Goal: Contribute content

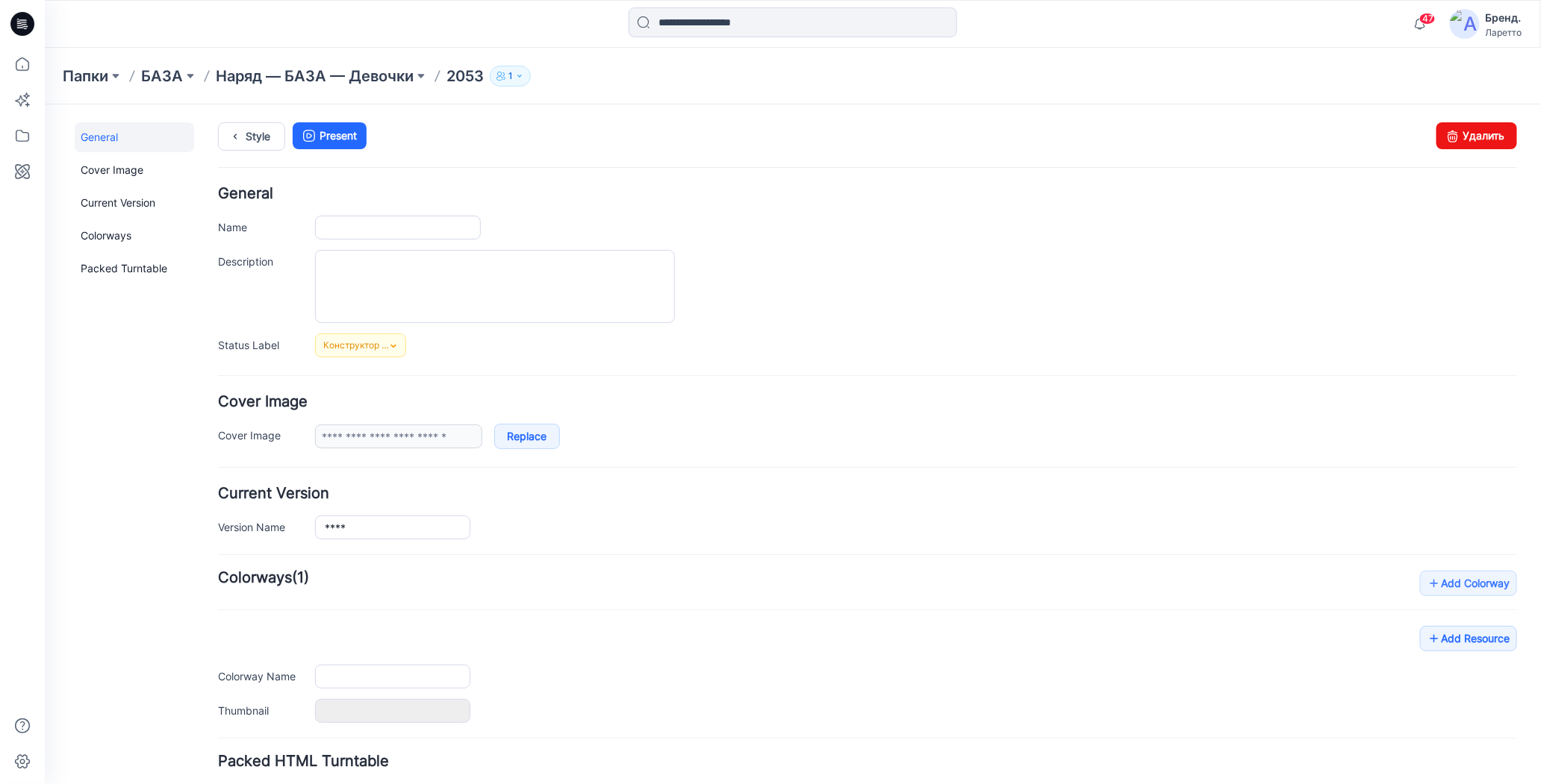
type input "****"
type input "**********"
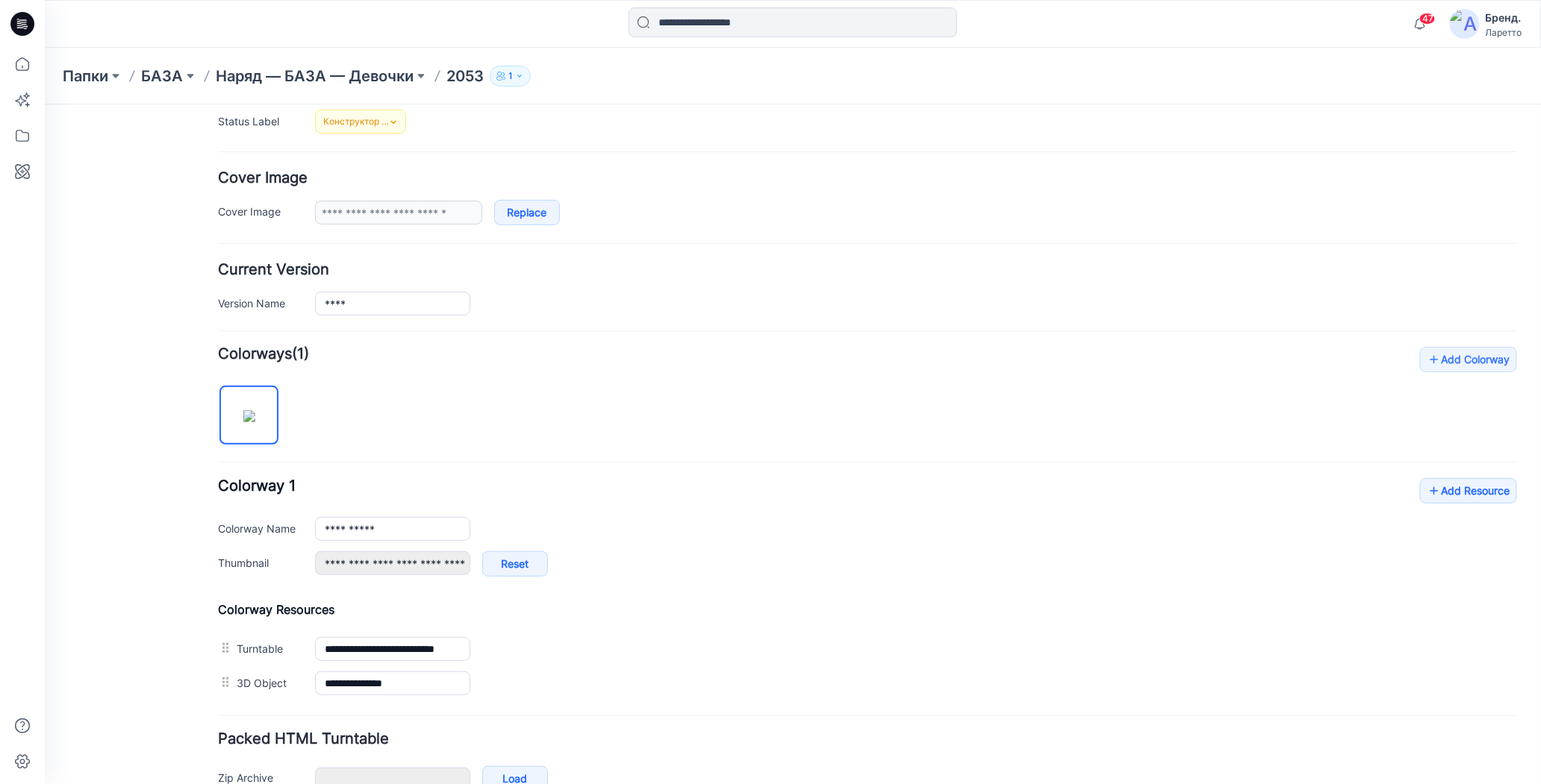
scroll to position [304, 0]
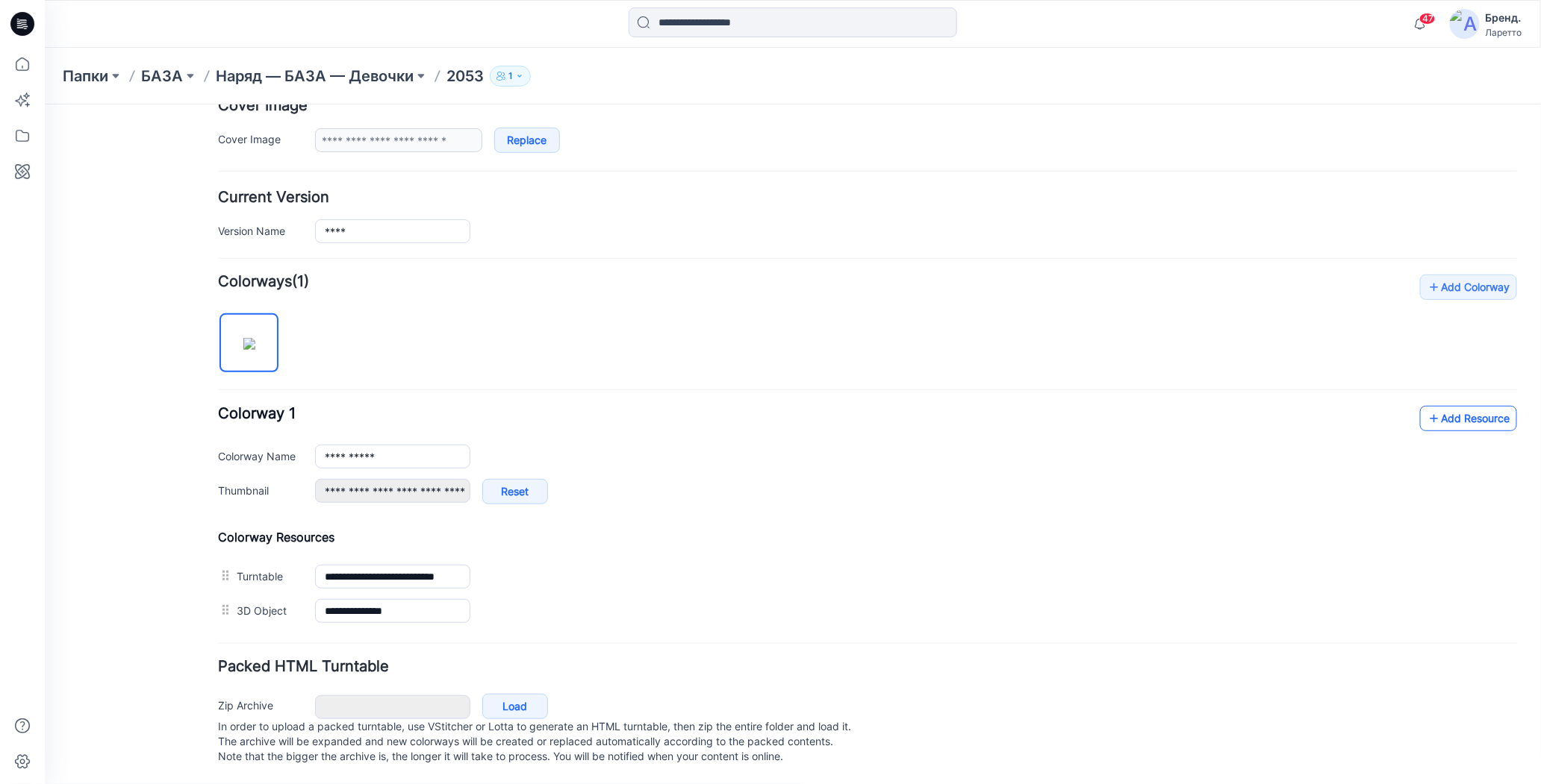
click at [1426, 407] on icon at bounding box center [1433, 418] width 15 height 24
